Goal: Task Accomplishment & Management: Use online tool/utility

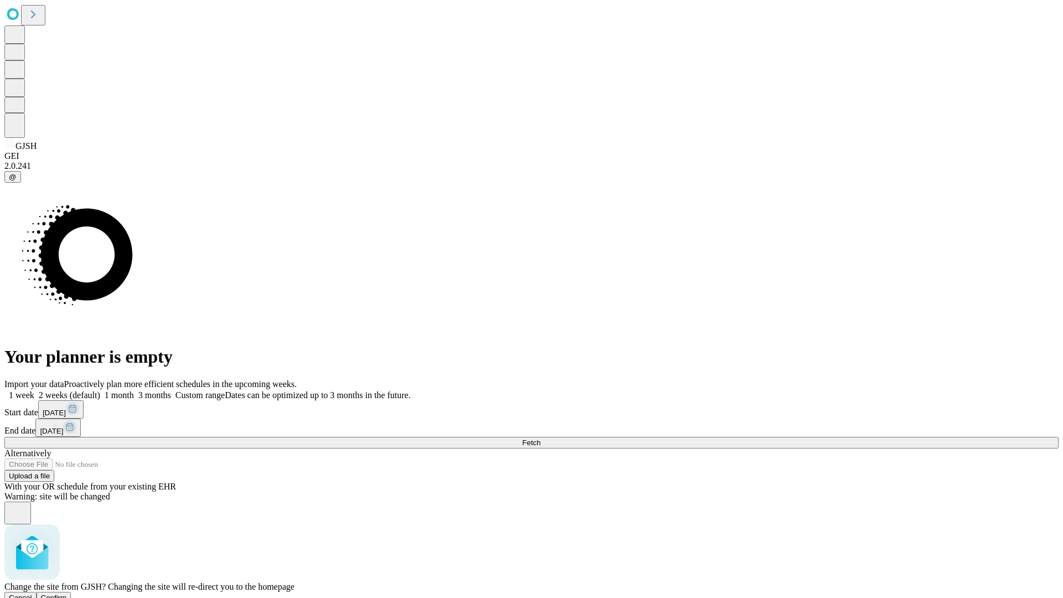
click at [67, 594] on span "Confirm" at bounding box center [54, 598] width 26 height 8
click at [100, 390] on label "2 weeks (default)" at bounding box center [67, 394] width 66 height 9
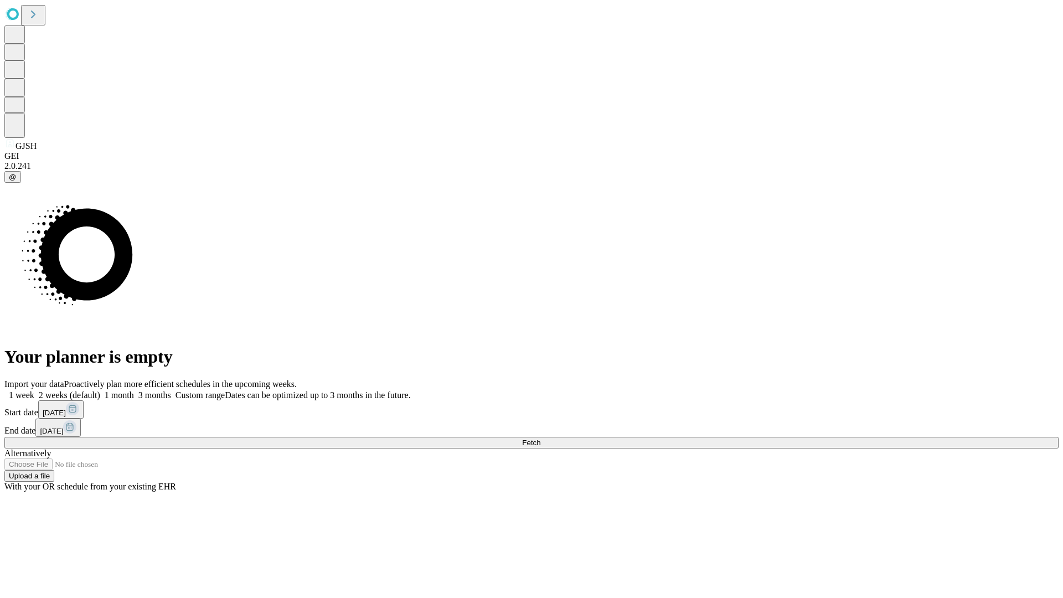
click at [541, 439] on span "Fetch" at bounding box center [531, 443] width 18 height 8
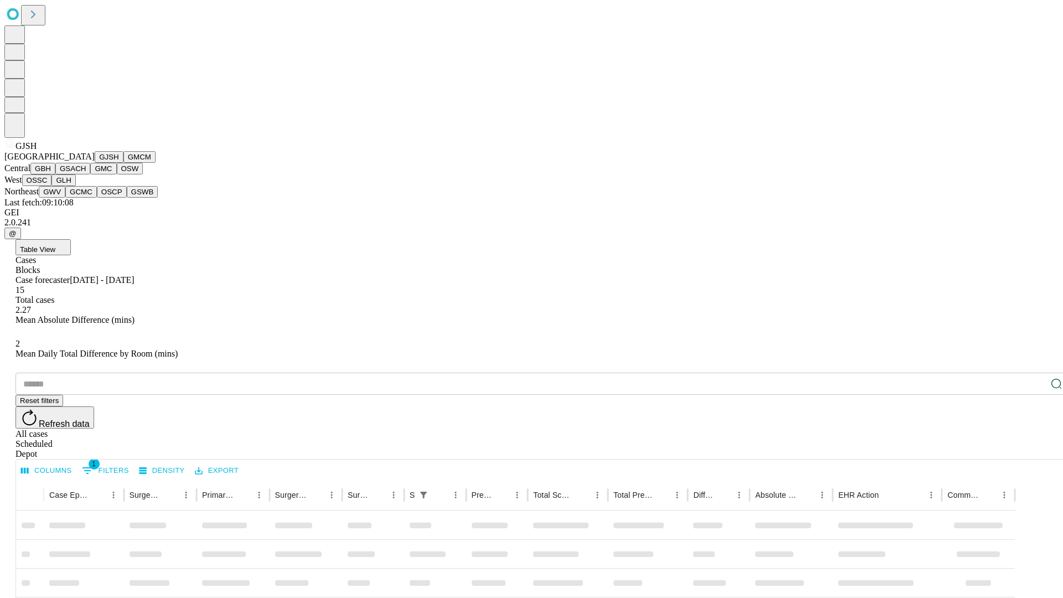
click at [124, 163] on button "GMCM" at bounding box center [140, 157] width 32 height 12
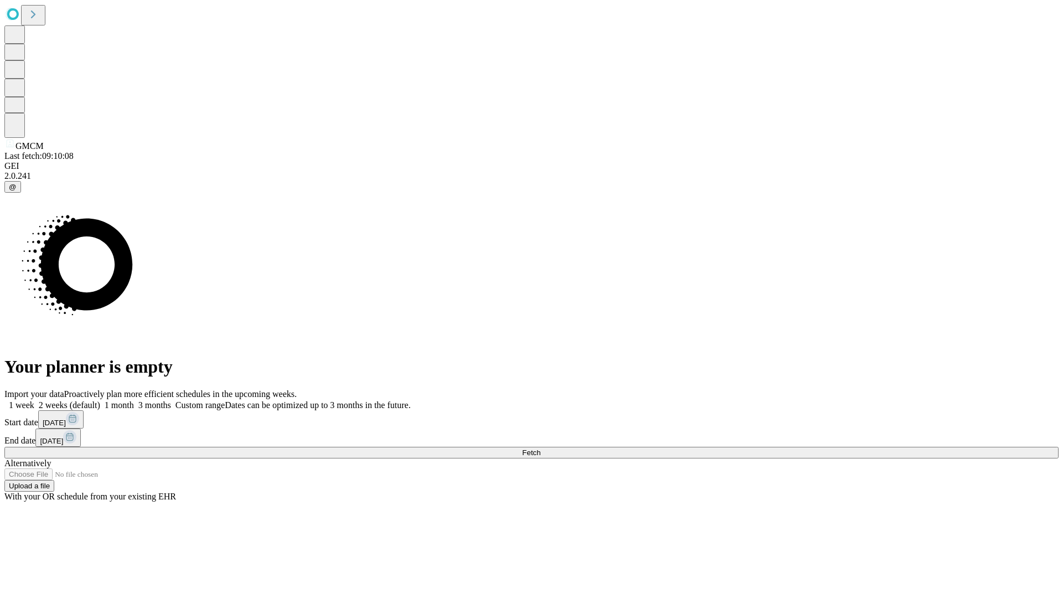
click at [100, 400] on label "2 weeks (default)" at bounding box center [67, 404] width 66 height 9
click at [541, 449] on span "Fetch" at bounding box center [531, 453] width 18 height 8
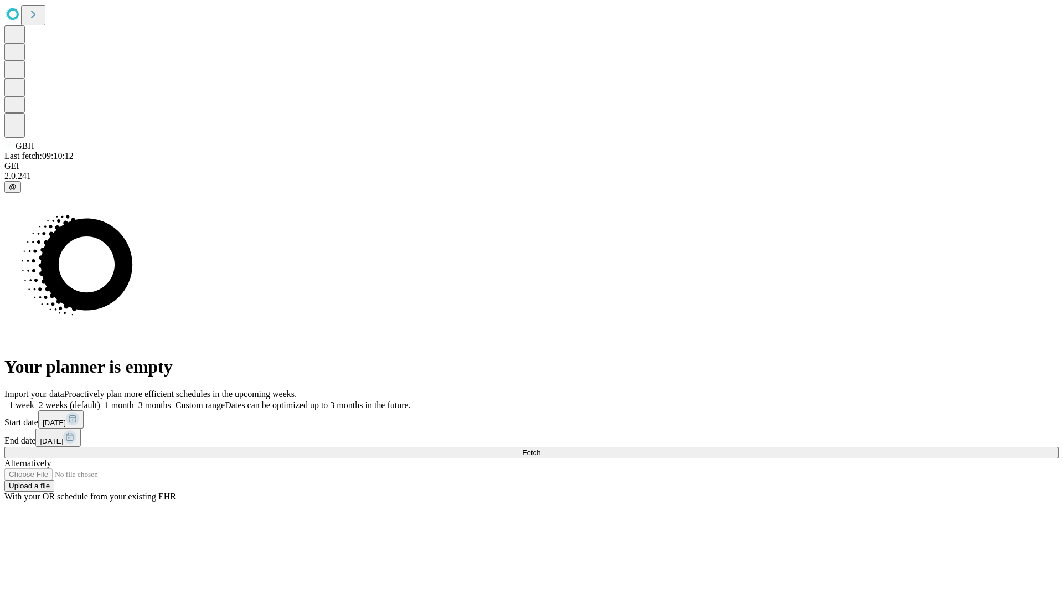
click at [100, 400] on label "2 weeks (default)" at bounding box center [67, 404] width 66 height 9
click at [541, 449] on span "Fetch" at bounding box center [531, 453] width 18 height 8
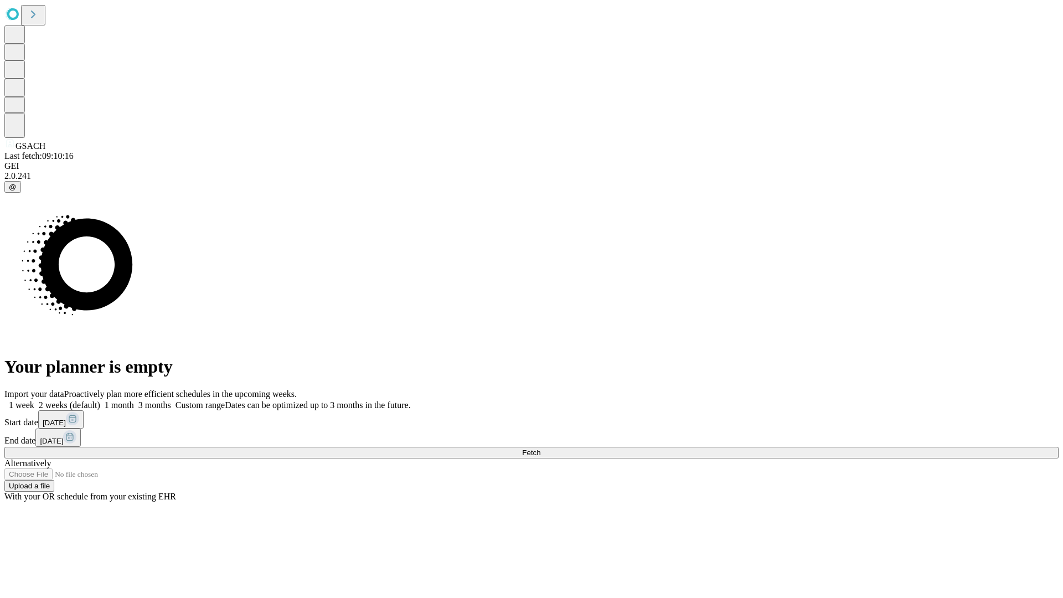
click at [100, 400] on label "2 weeks (default)" at bounding box center [67, 404] width 66 height 9
click at [541, 449] on span "Fetch" at bounding box center [531, 453] width 18 height 8
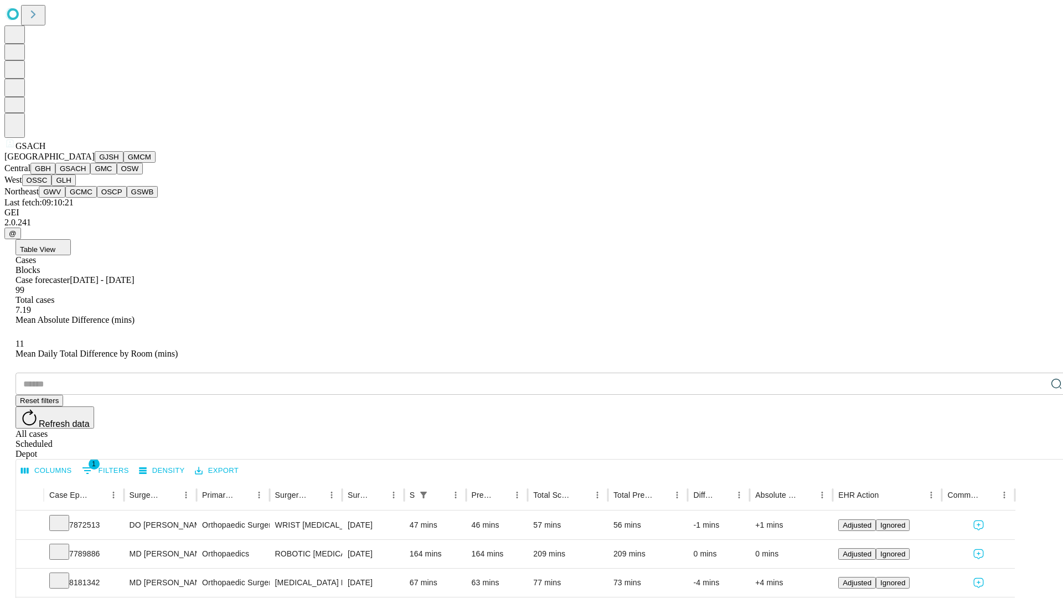
click at [90, 174] on button "GMC" at bounding box center [103, 169] width 26 height 12
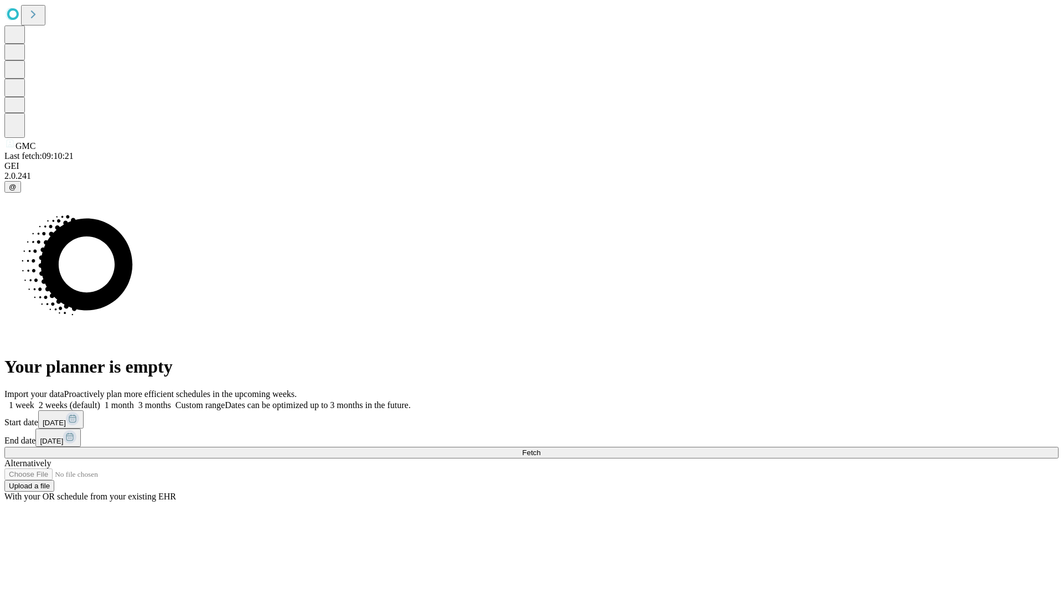
click at [100, 400] on label "2 weeks (default)" at bounding box center [67, 404] width 66 height 9
click at [541, 449] on span "Fetch" at bounding box center [531, 453] width 18 height 8
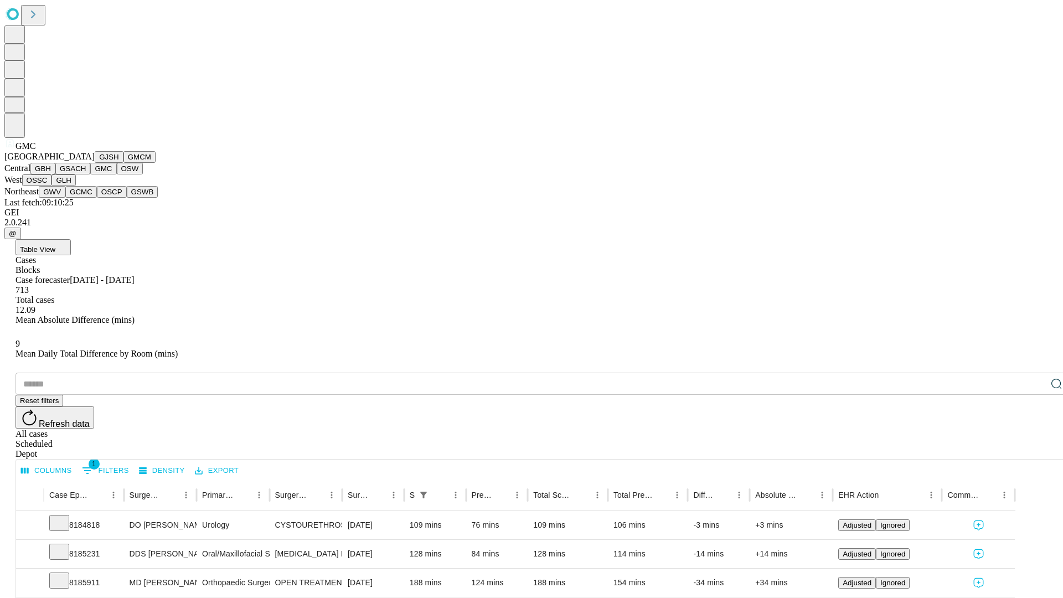
click at [117, 174] on button "OSW" at bounding box center [130, 169] width 27 height 12
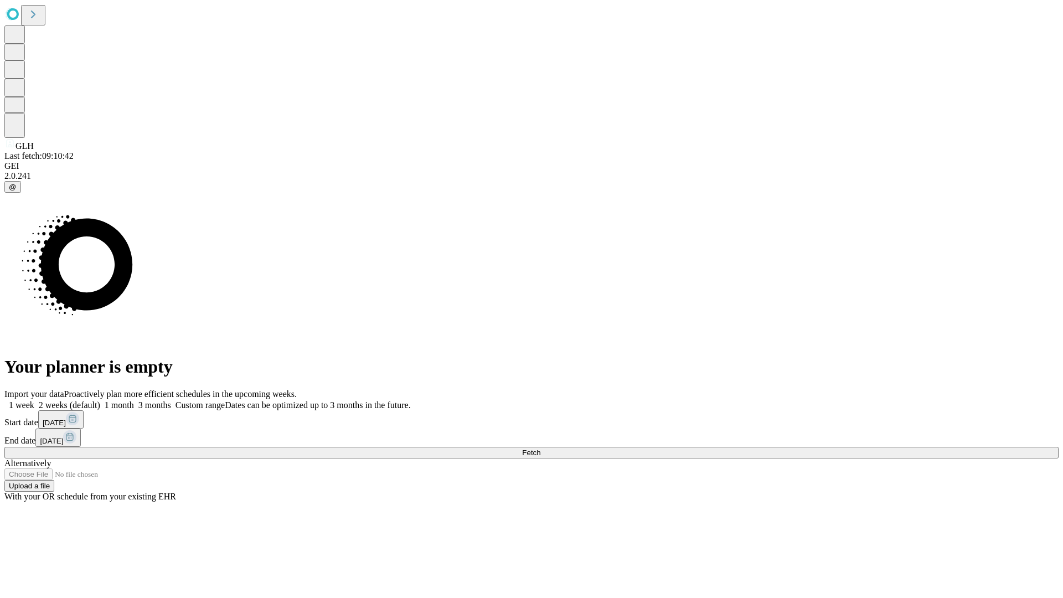
click at [541, 449] on span "Fetch" at bounding box center [531, 453] width 18 height 8
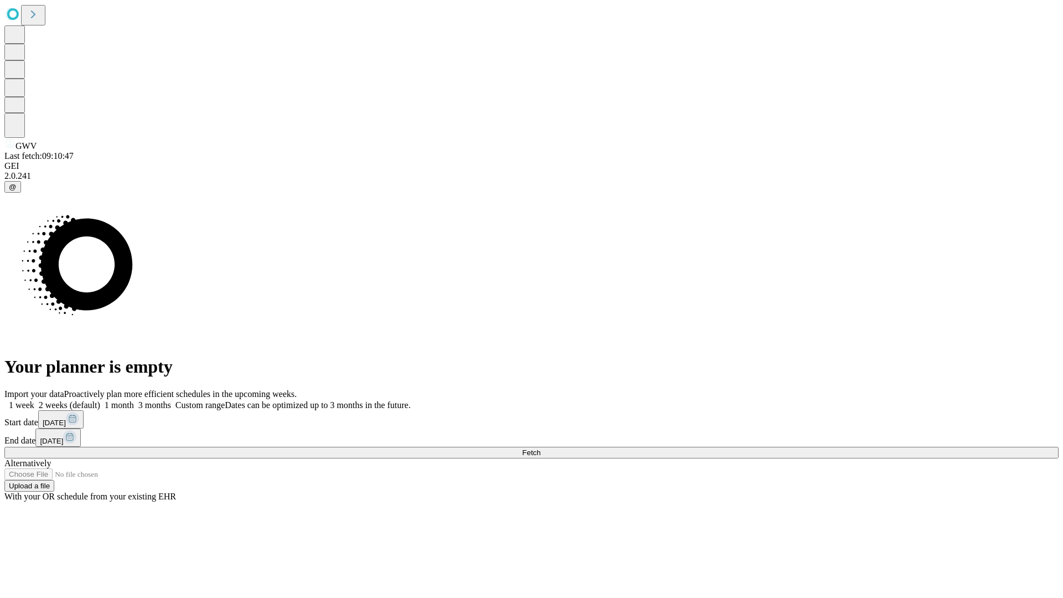
click at [100, 400] on label "2 weeks (default)" at bounding box center [67, 404] width 66 height 9
click at [541, 449] on span "Fetch" at bounding box center [531, 453] width 18 height 8
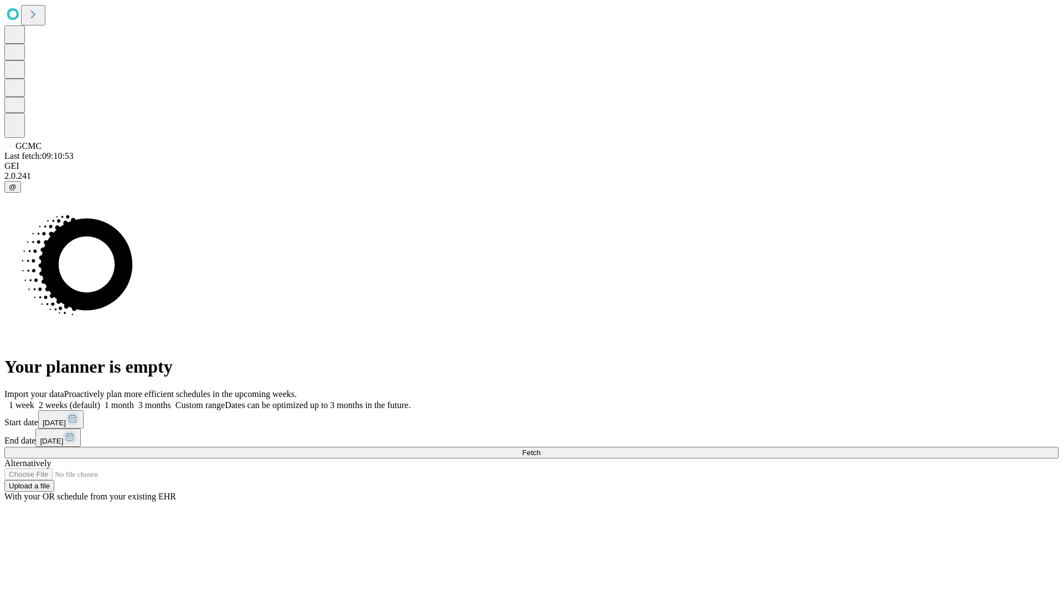
click at [100, 400] on label "2 weeks (default)" at bounding box center [67, 404] width 66 height 9
click at [541, 449] on span "Fetch" at bounding box center [531, 453] width 18 height 8
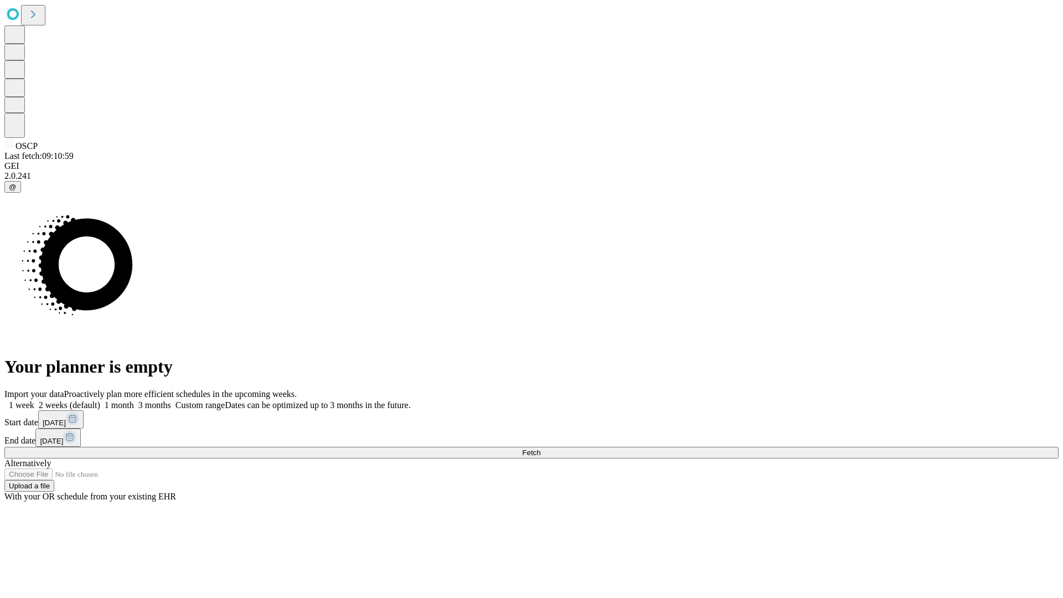
click at [100, 400] on label "2 weeks (default)" at bounding box center [67, 404] width 66 height 9
click at [541, 449] on span "Fetch" at bounding box center [531, 453] width 18 height 8
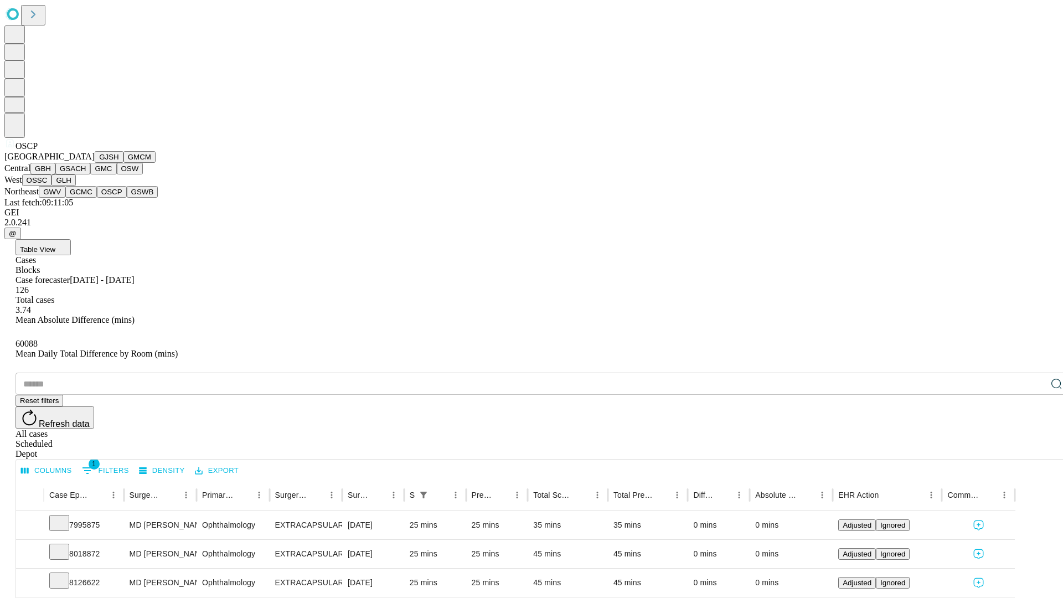
click at [127, 198] on button "GSWB" at bounding box center [143, 192] width 32 height 12
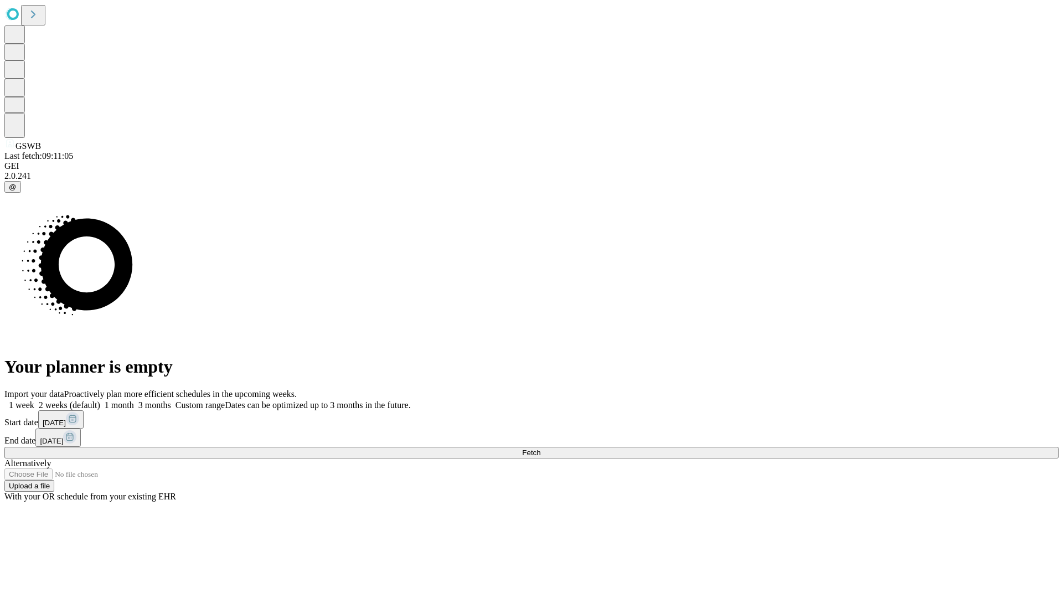
click at [100, 400] on label "2 weeks (default)" at bounding box center [67, 404] width 66 height 9
click at [541, 449] on span "Fetch" at bounding box center [531, 453] width 18 height 8
